Goal: Transaction & Acquisition: Purchase product/service

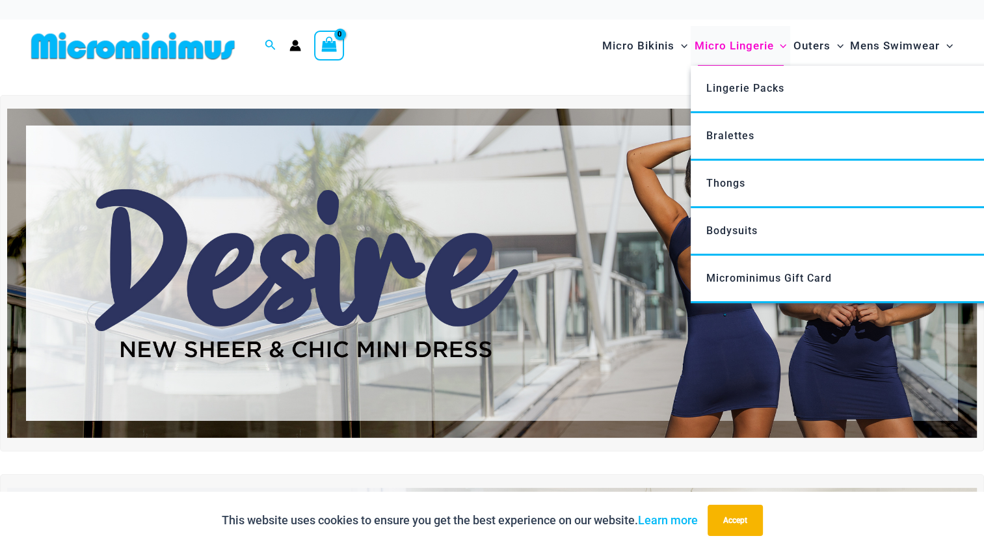
click at [727, 48] on span "Micro Lingerie" at bounding box center [733, 45] width 79 height 33
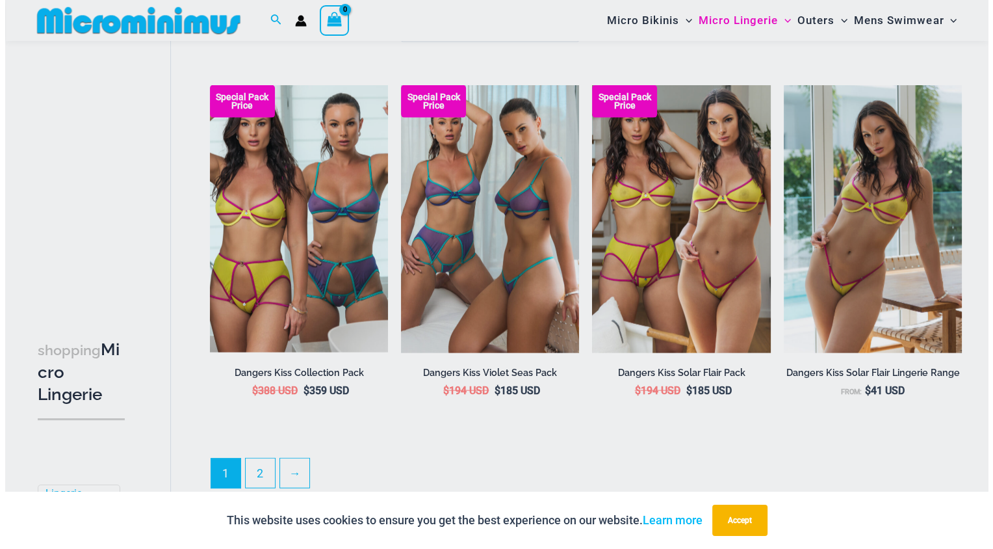
scroll to position [2946, 0]
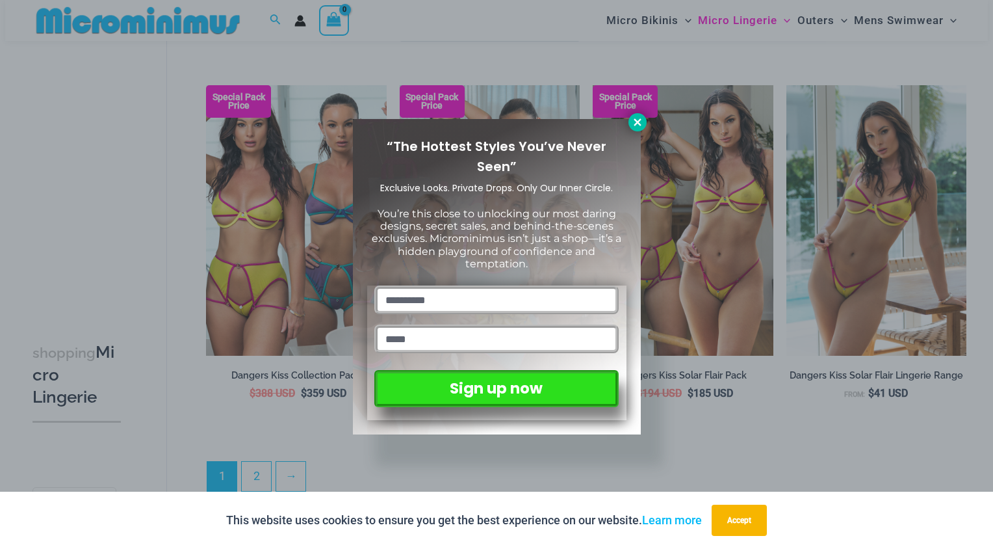
click at [642, 116] on button at bounding box center [638, 122] width 18 height 18
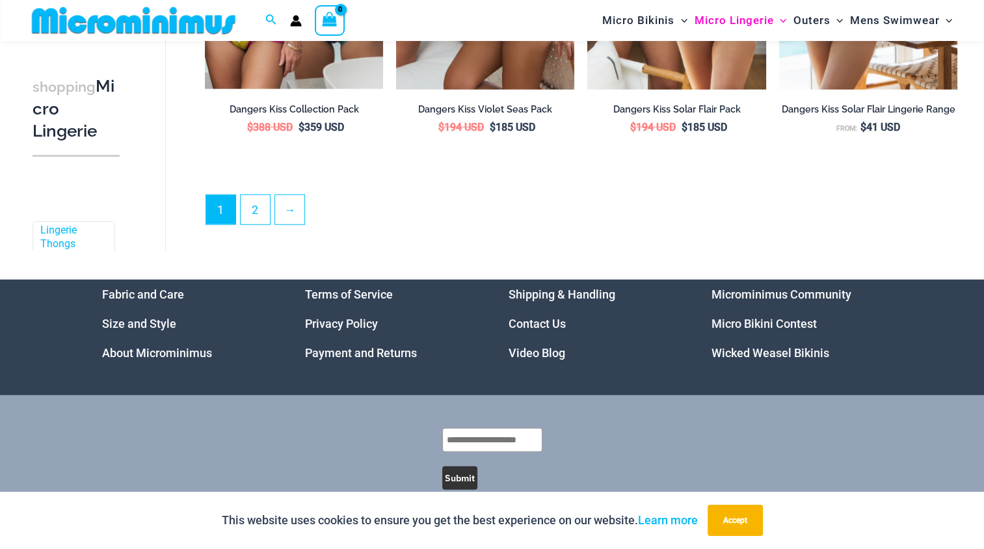
scroll to position [3222, 0]
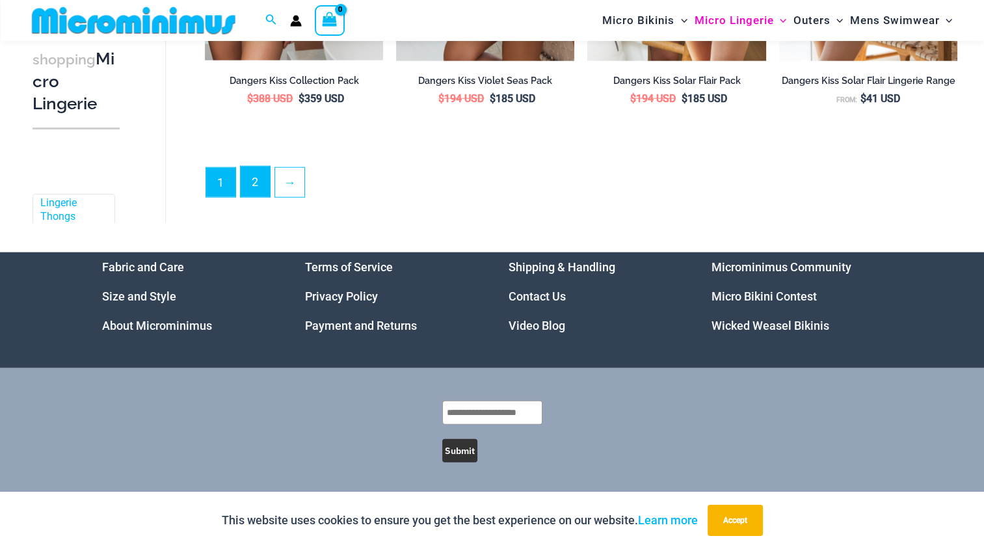
click at [256, 190] on link "2" at bounding box center [255, 181] width 29 height 31
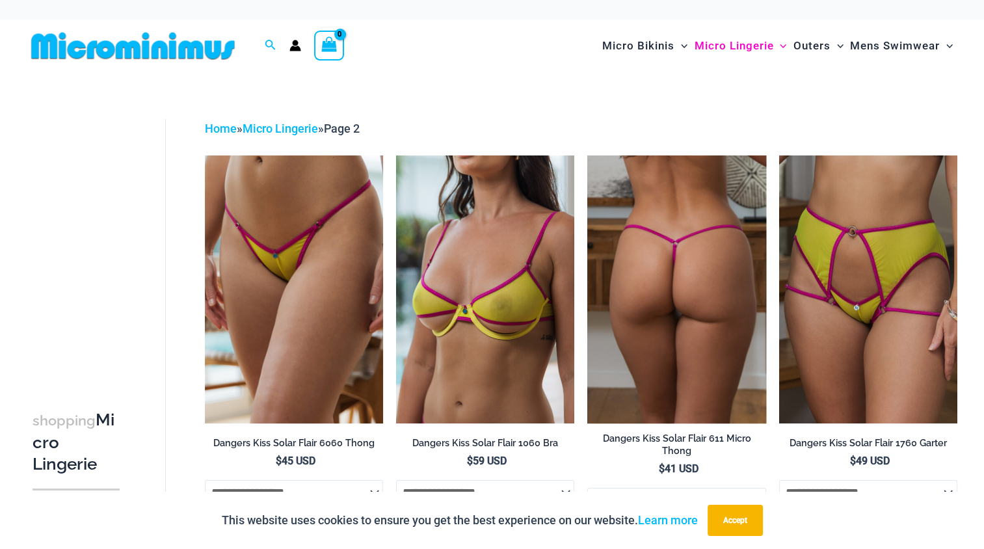
click at [735, 237] on img at bounding box center [676, 288] width 178 height 267
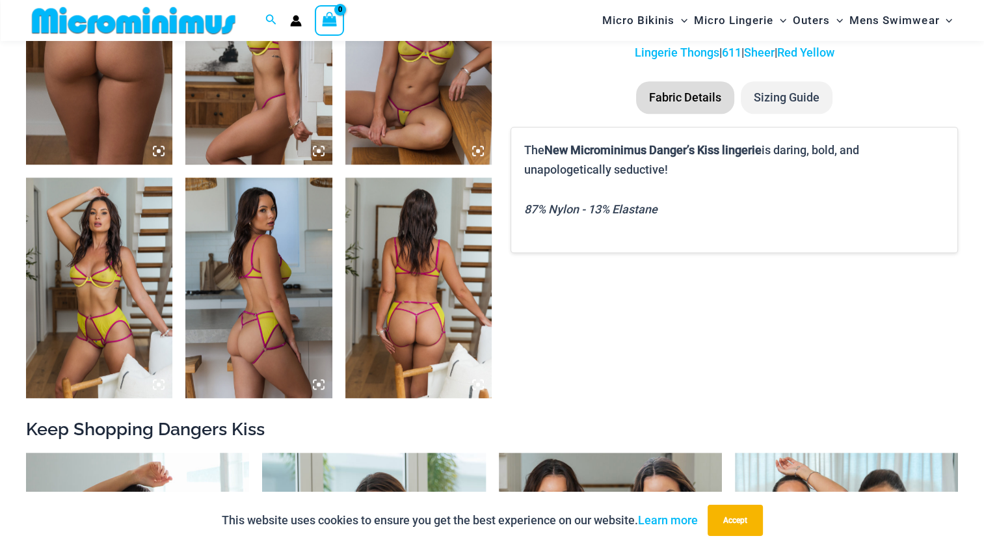
scroll to position [837, 0]
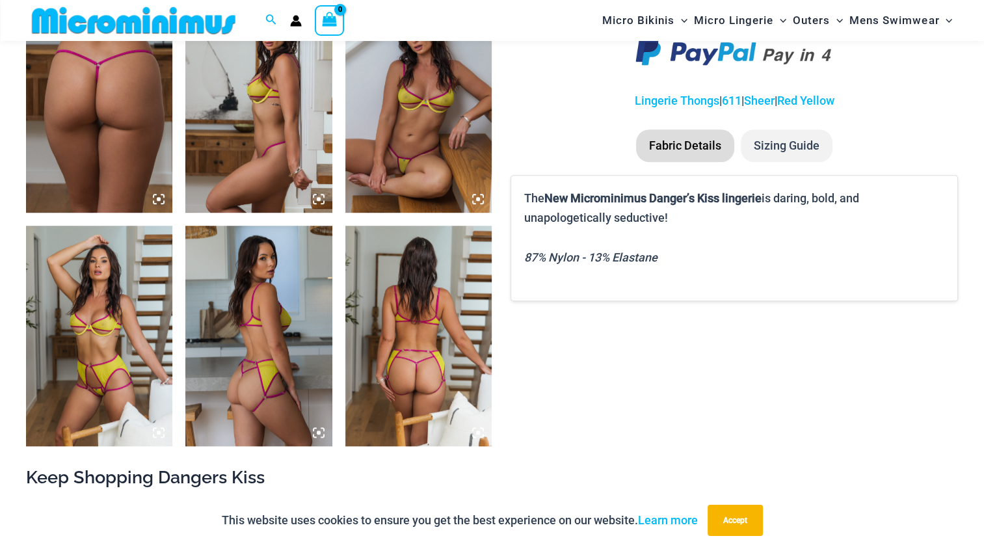
click at [439, 153] on img at bounding box center [418, 103] width 146 height 220
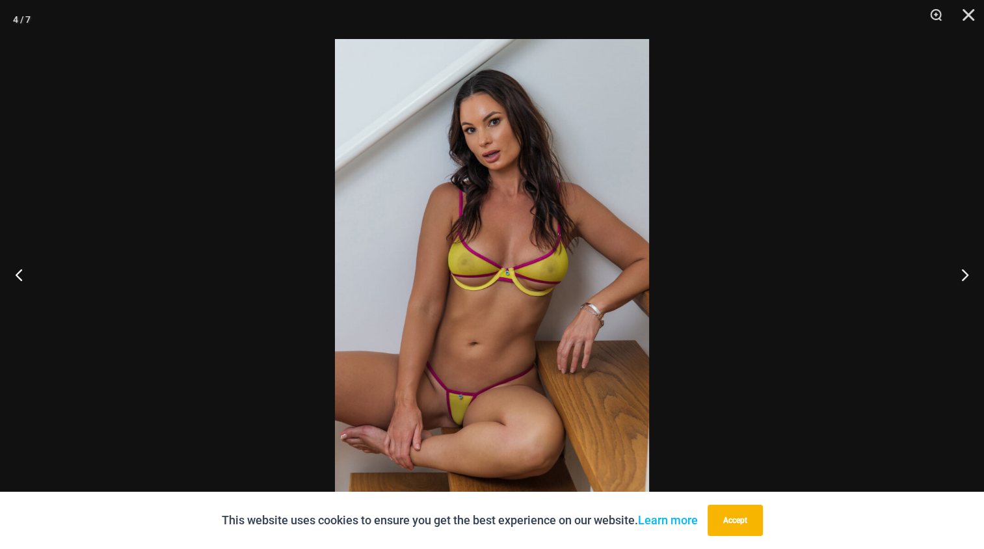
click at [439, 153] on img at bounding box center [492, 274] width 314 height 471
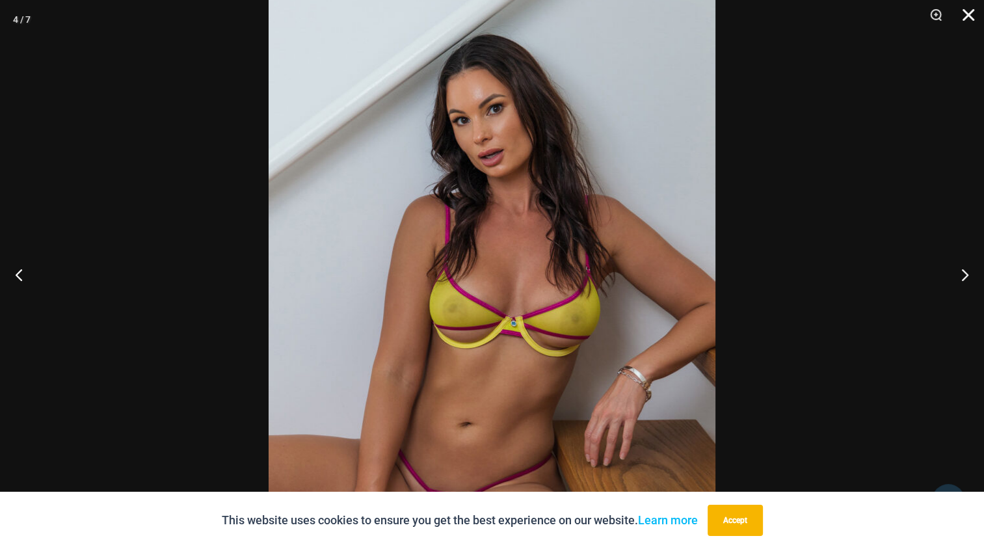
click at [967, 20] on button "Close" at bounding box center [963, 19] width 33 height 39
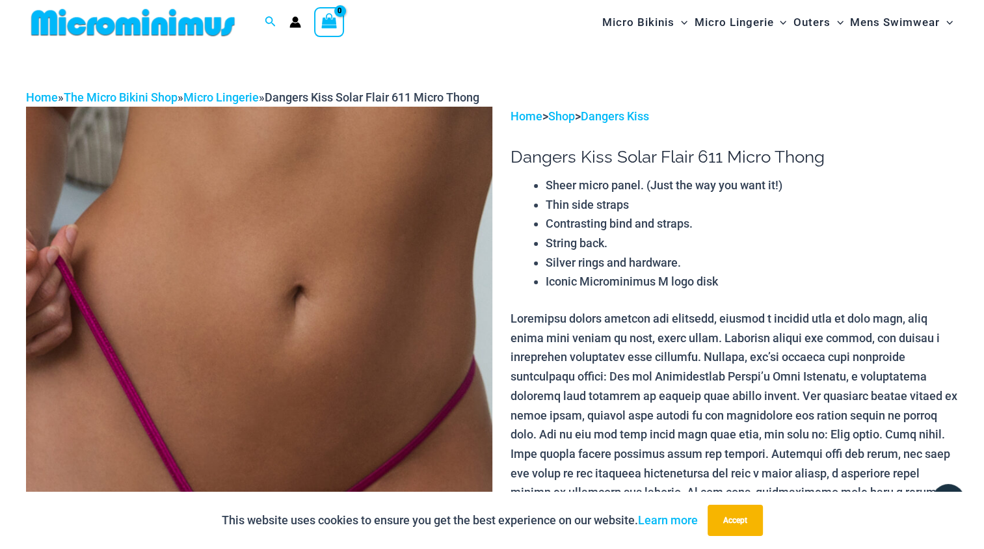
scroll to position [0, 0]
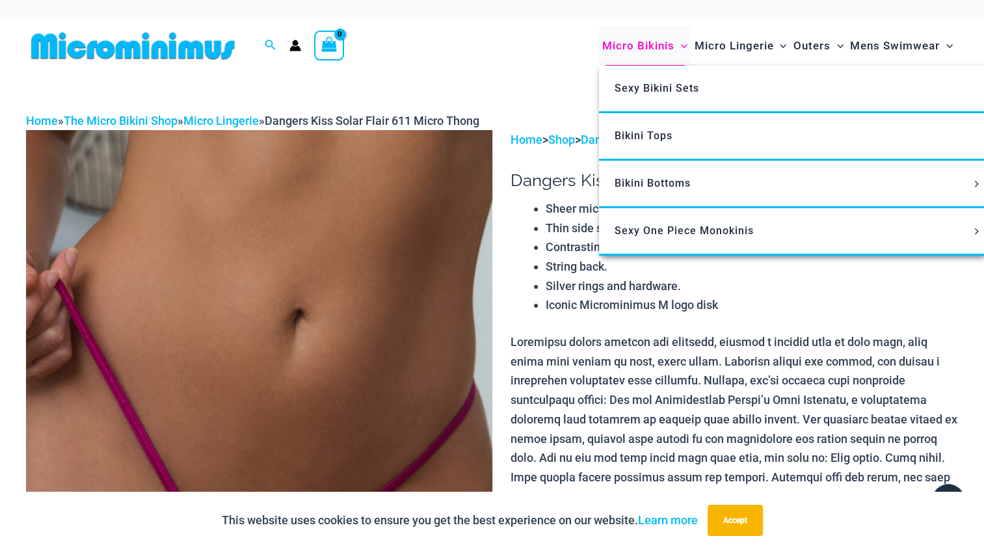
click at [660, 46] on span "Micro Bikinis" at bounding box center [638, 45] width 72 height 33
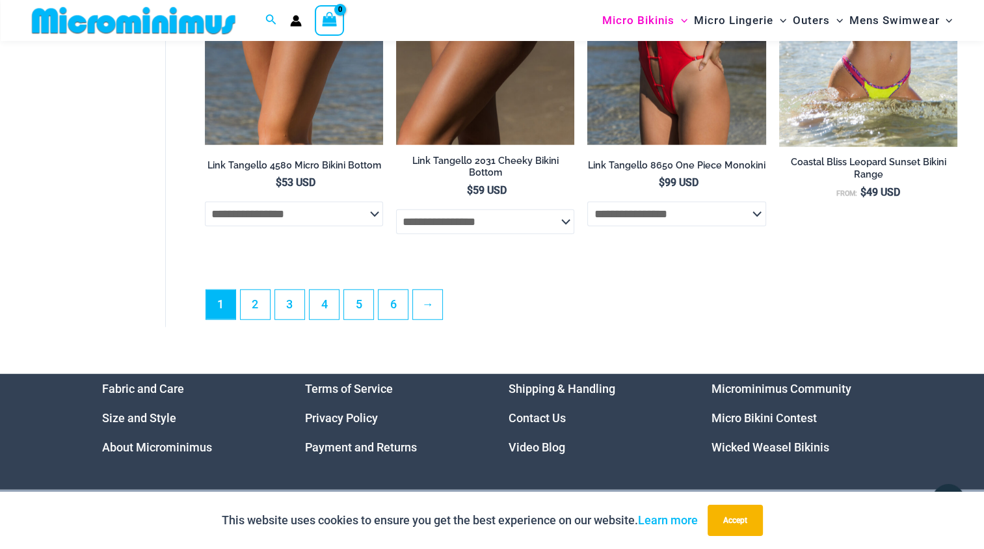
scroll to position [3440, 0]
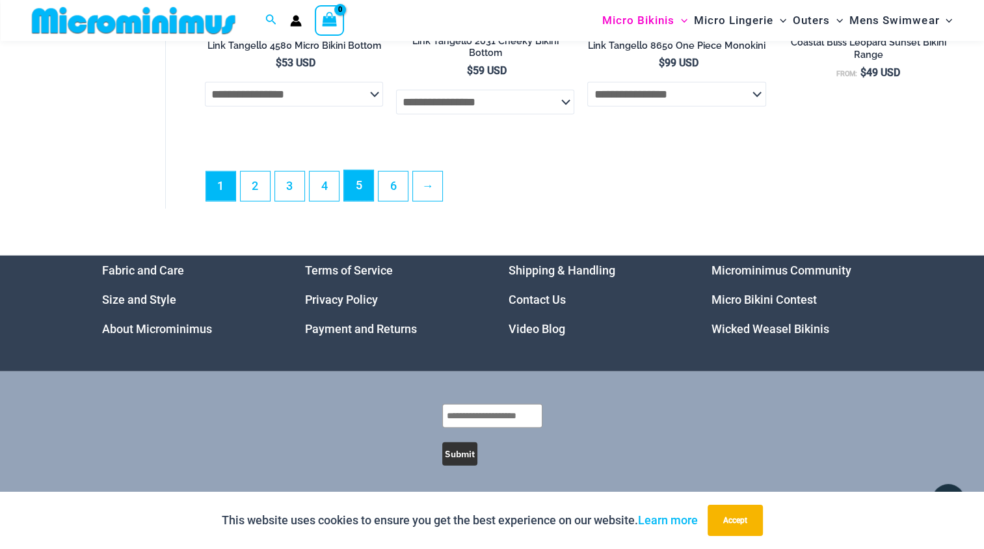
click at [364, 194] on link "5" at bounding box center [358, 185] width 29 height 31
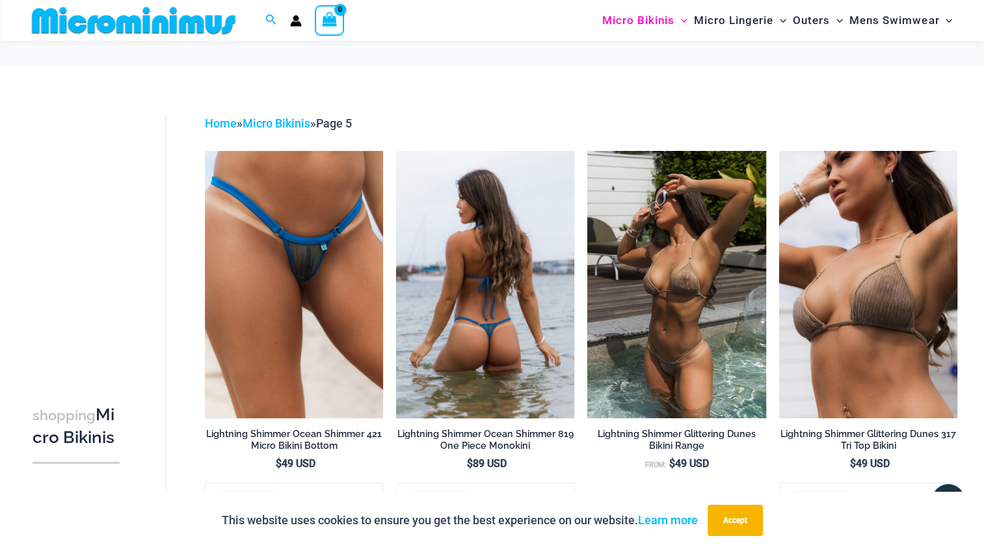
scroll to position [379, 0]
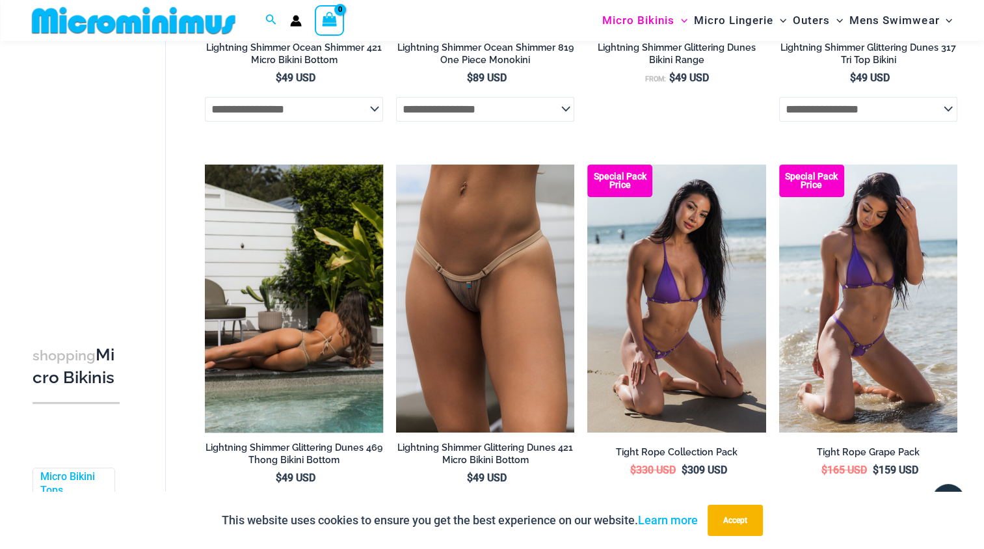
click at [306, 259] on img at bounding box center [294, 297] width 178 height 267
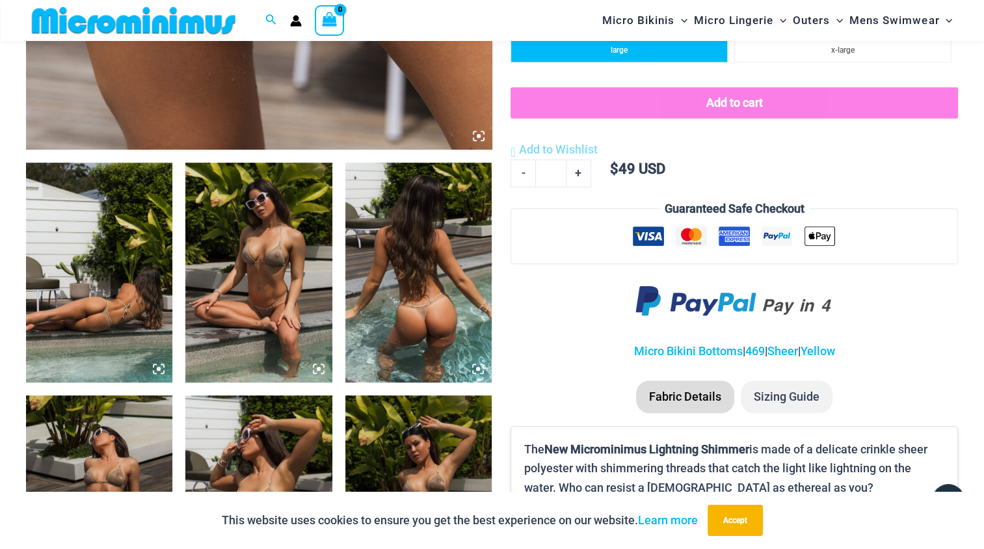
scroll to position [768, 0]
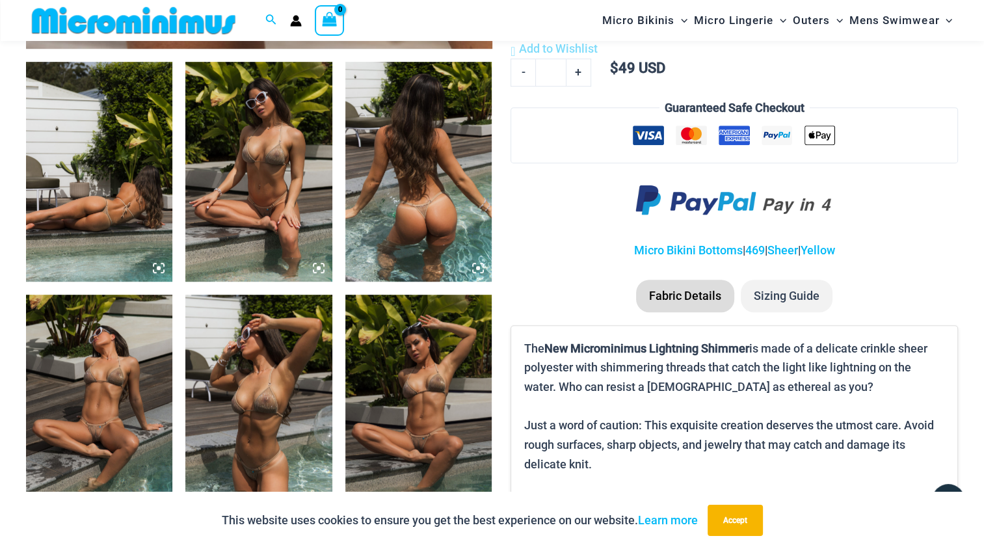
click at [76, 360] on img at bounding box center [99, 404] width 146 height 220
